Goal: Information Seeking & Learning: Learn about a topic

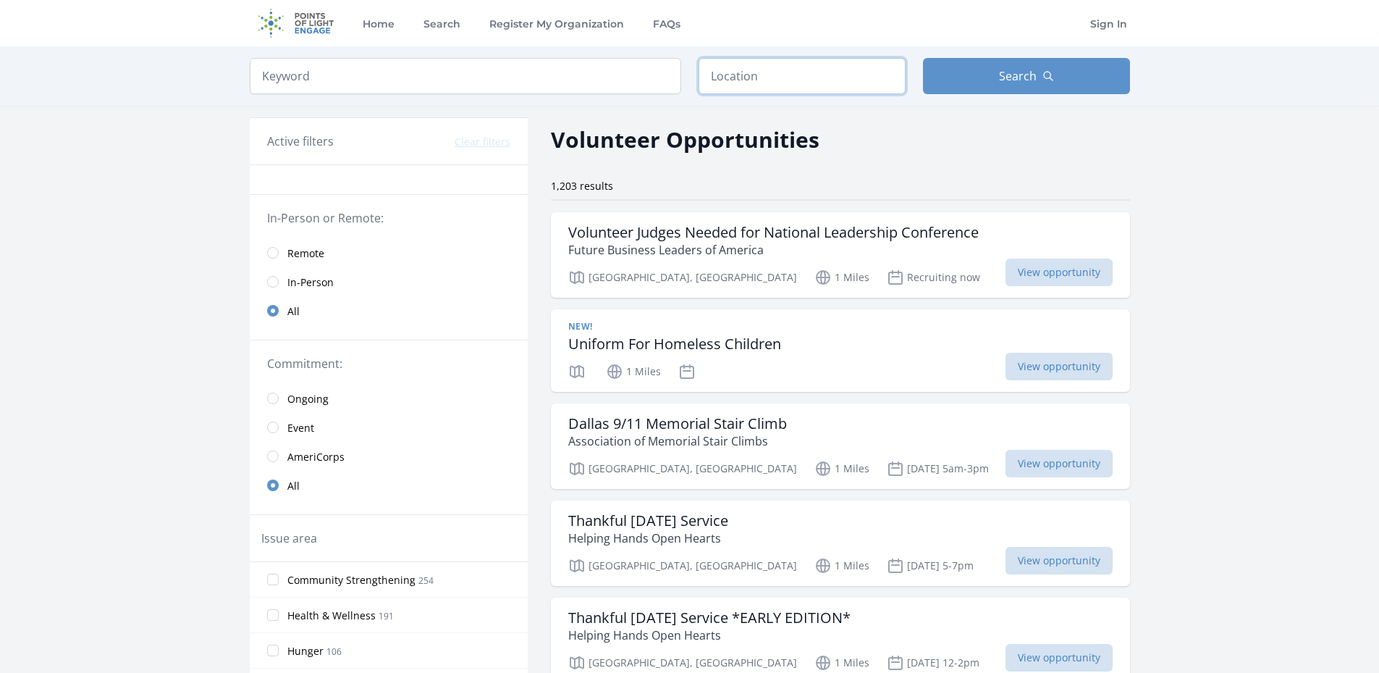
click at [739, 82] on input "text" at bounding box center [802, 76] width 207 height 36
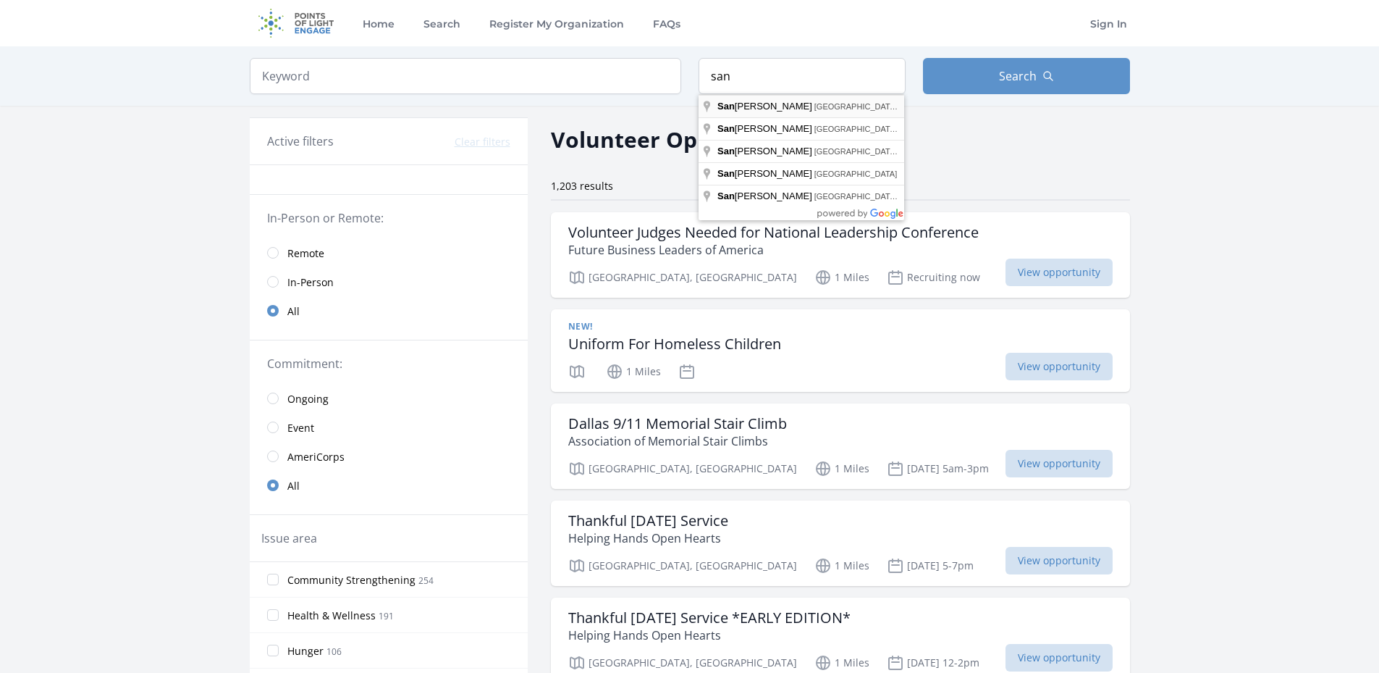
type input "San Antonio, TX, USA"
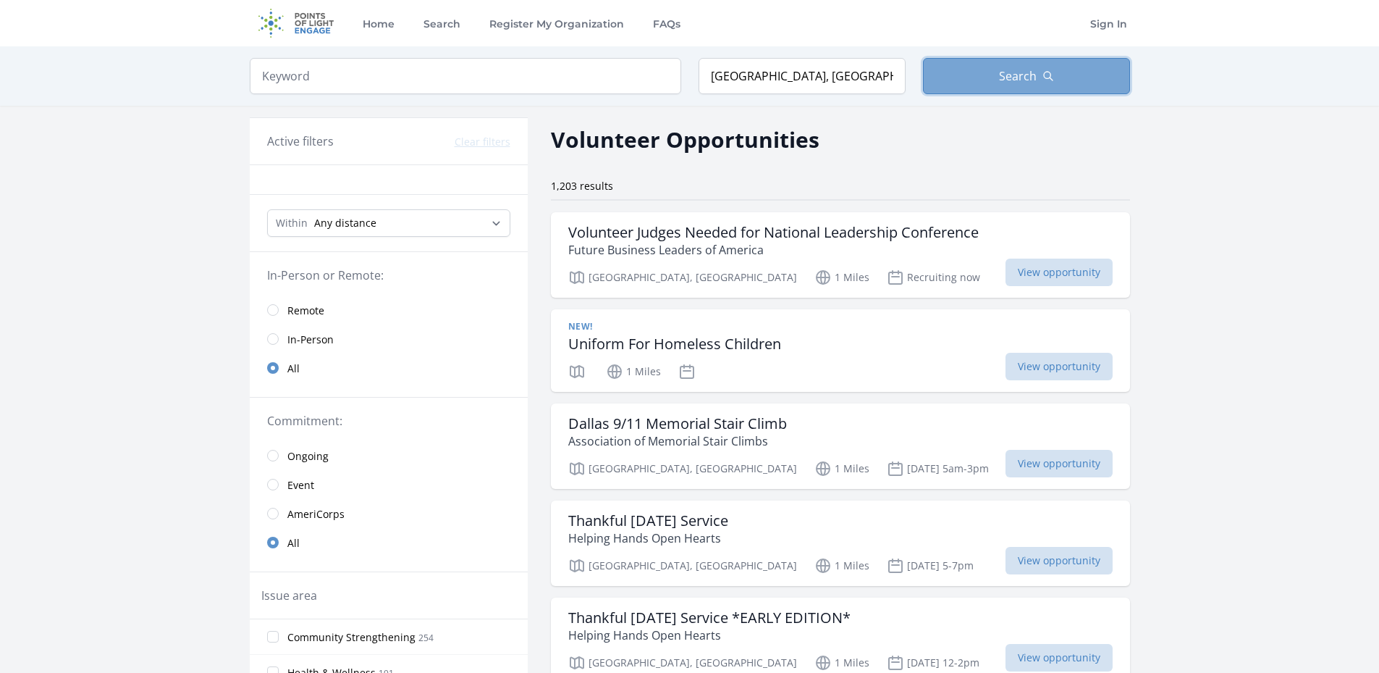
click at [976, 77] on button "Search" at bounding box center [1026, 76] width 207 height 36
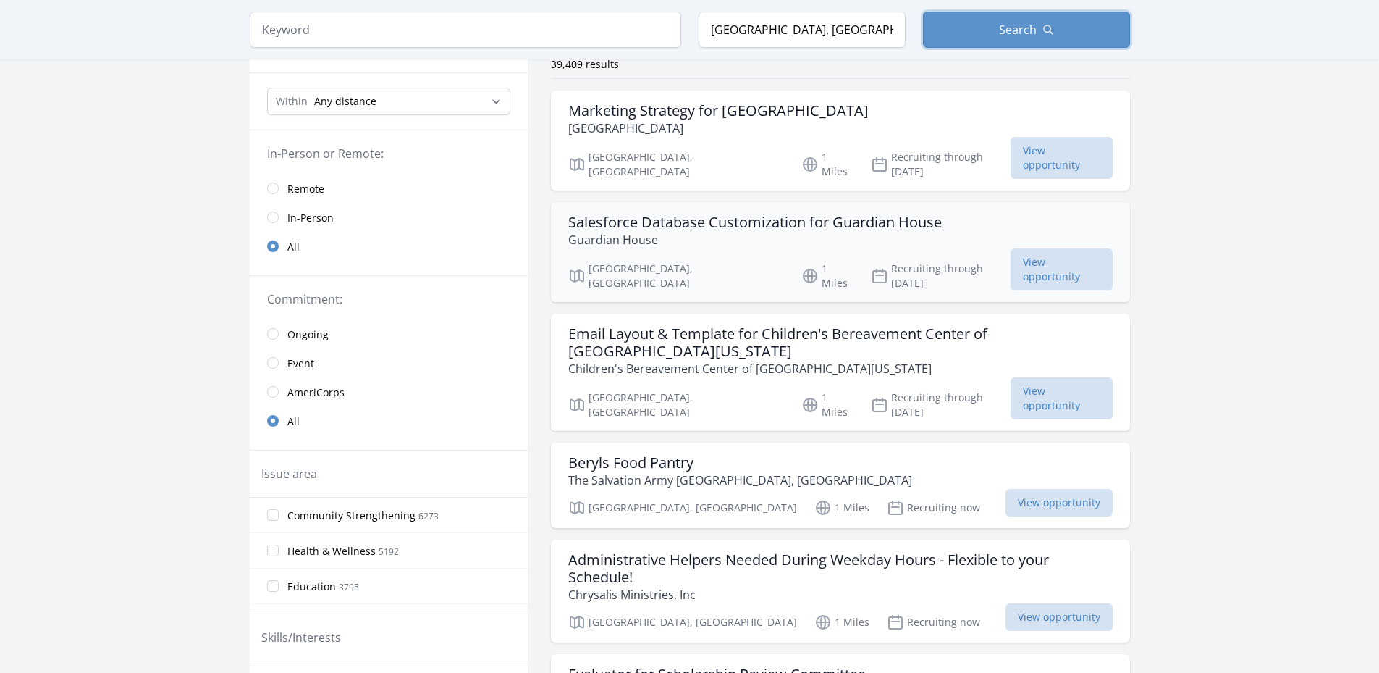
scroll to position [145, 0]
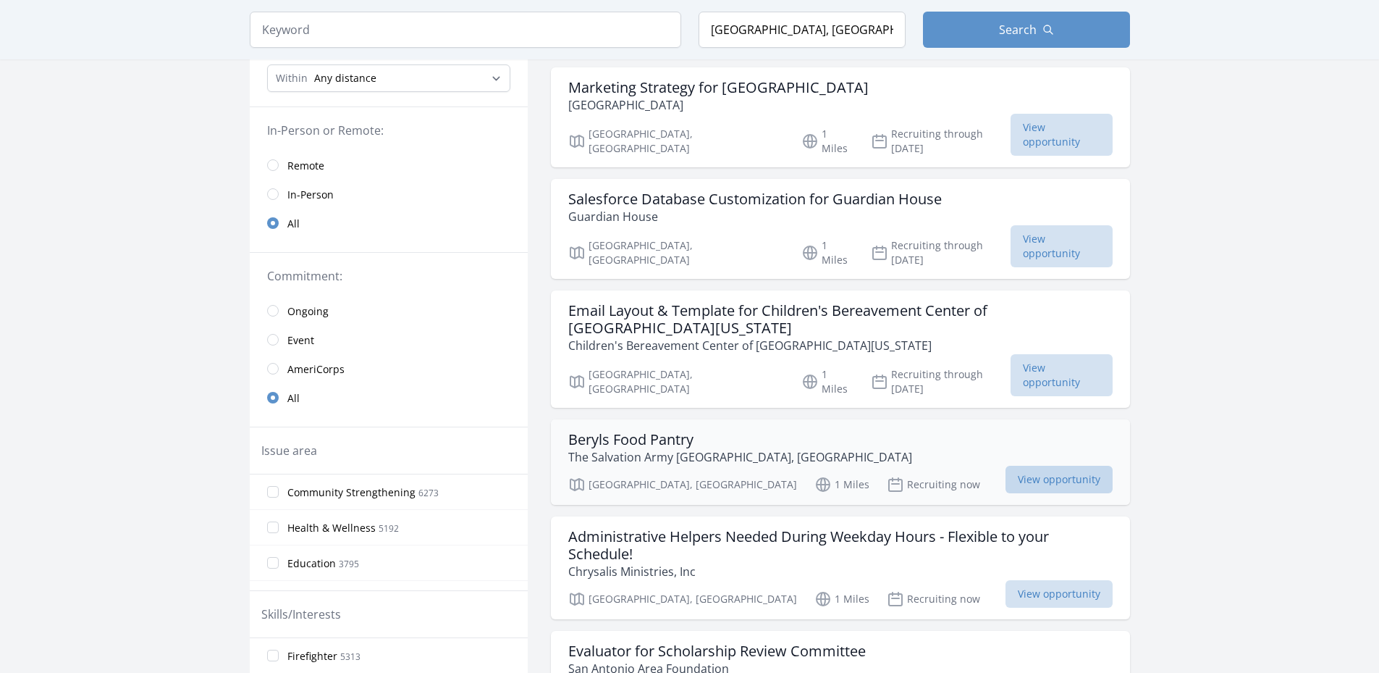
click at [1036, 466] on span "View opportunity" at bounding box center [1059, 480] width 107 height 28
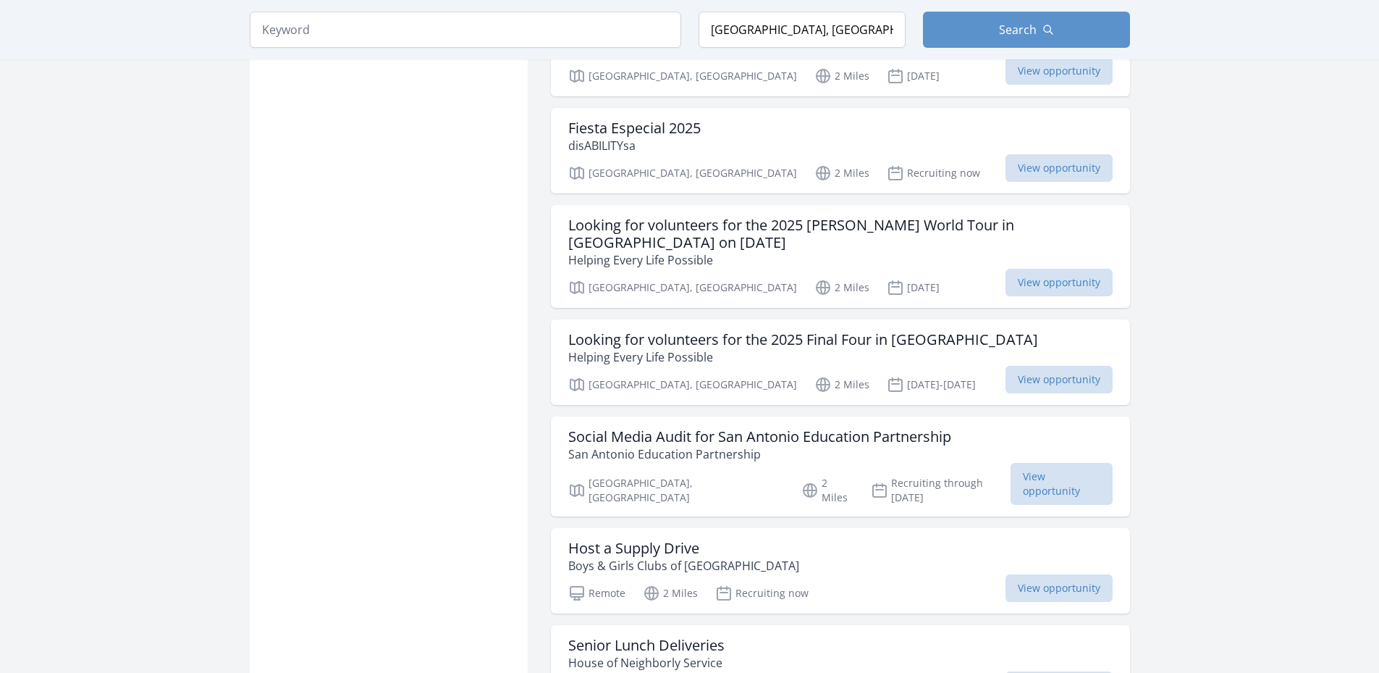
scroll to position [1303, 0]
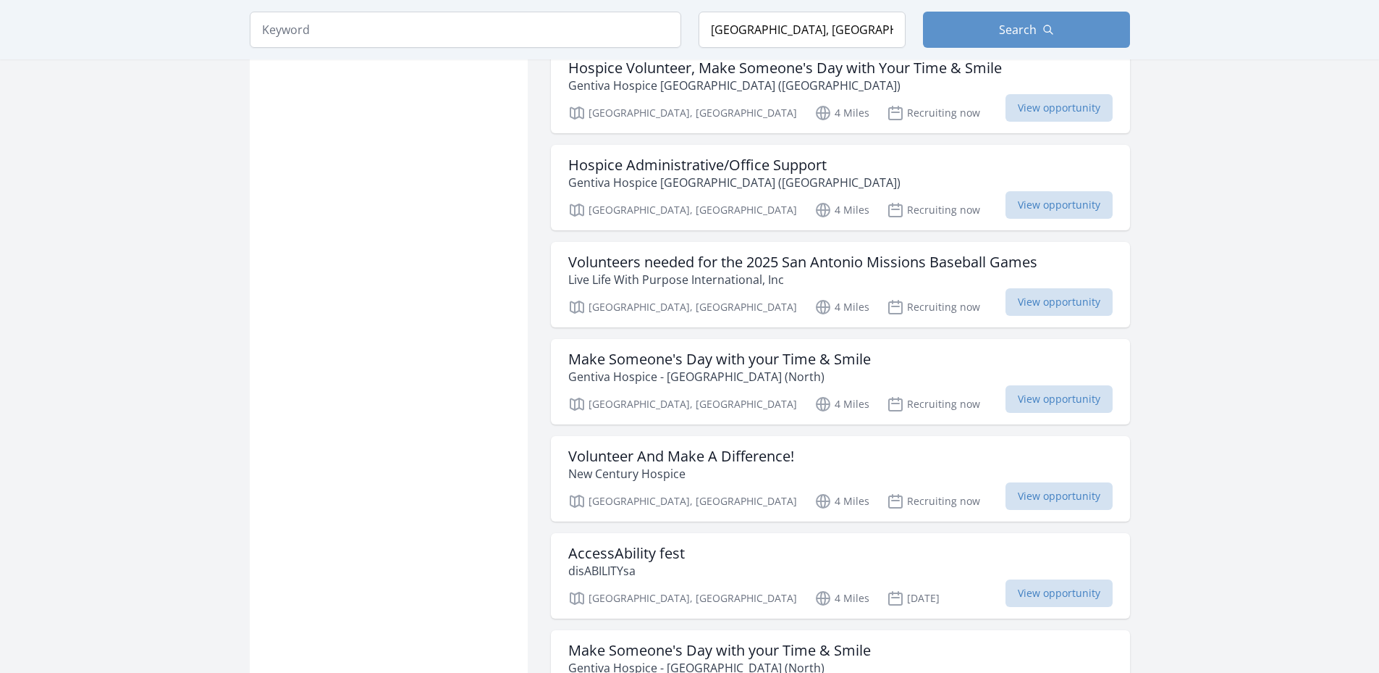
scroll to position [3114, 0]
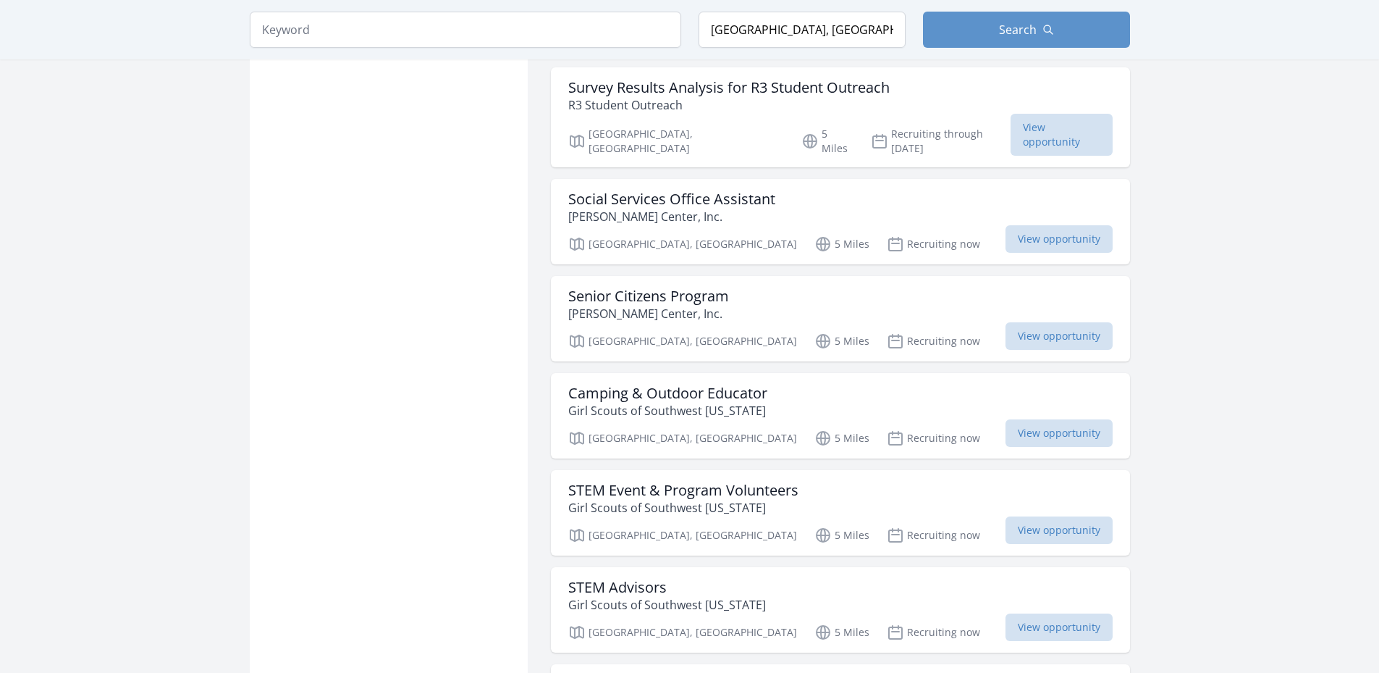
scroll to position [4779, 0]
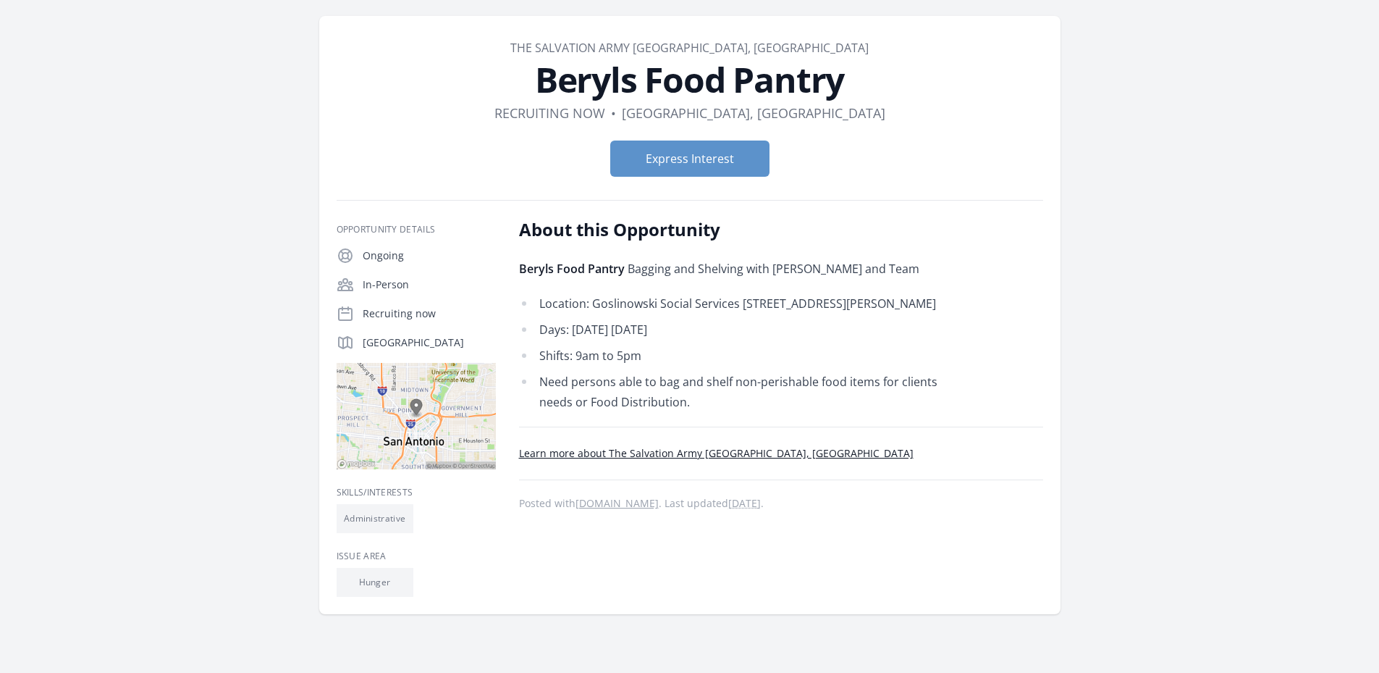
scroll to position [72, 0]
